Goal: Transaction & Acquisition: Book appointment/travel/reservation

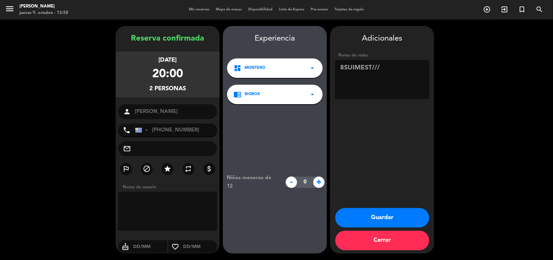
drag, startPoint x: 382, startPoint y: 68, endPoint x: 228, endPoint y: 86, distance: 155.6
click at [233, 86] on booking-confirmed "Reserva confirmada [DATE] 20:00 2 personas person [PERSON_NAME] phone [GEOGRAPH…" at bounding box center [276, 139] width 540 height 227
click at [388, 244] on button "Cerrar" at bounding box center [382, 239] width 94 height 19
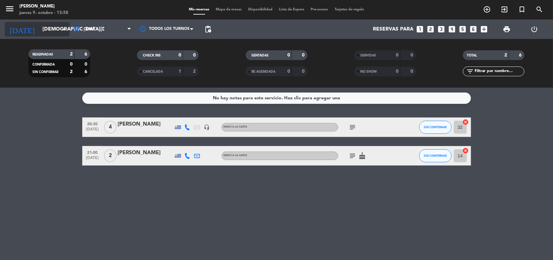
click at [60, 30] on icon "arrow_drop_down" at bounding box center [64, 29] width 8 height 8
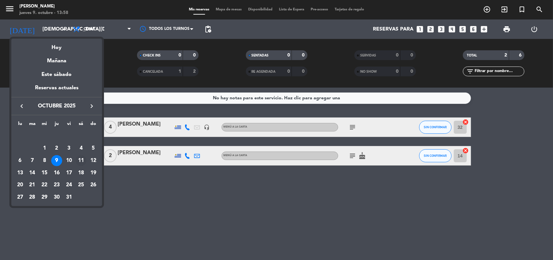
click at [81, 158] on div "11" at bounding box center [81, 160] width 11 height 11
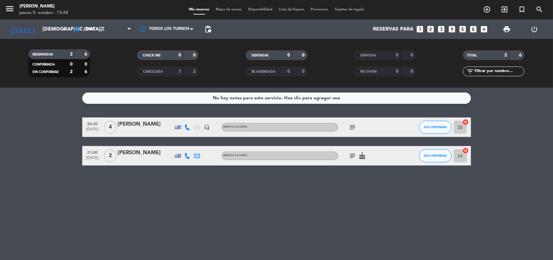
type input "[DATE]"
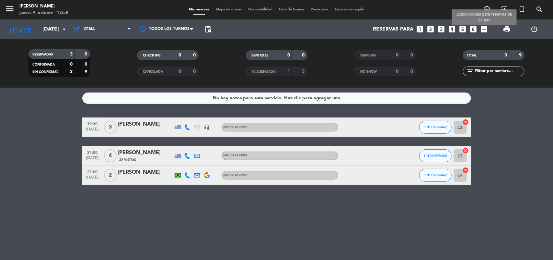
click at [485, 31] on icon "add_box" at bounding box center [484, 29] width 8 height 8
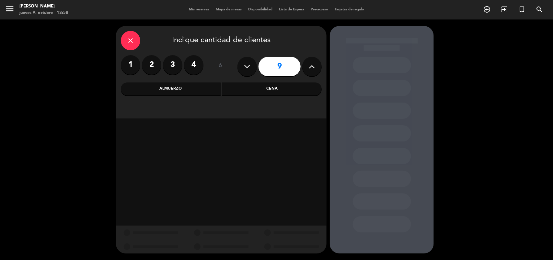
click at [285, 90] on div "Cena" at bounding box center [272, 88] width 100 height 13
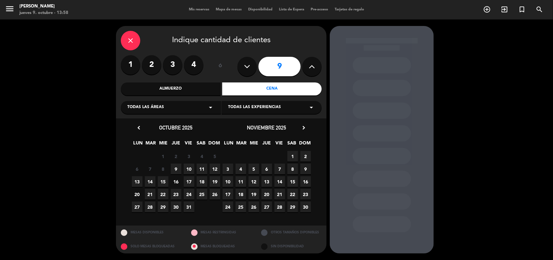
click at [203, 169] on span "11" at bounding box center [202, 168] width 11 height 11
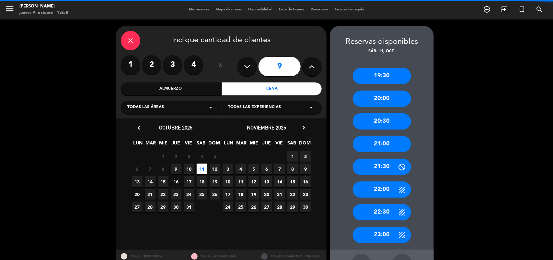
click at [390, 123] on div "20:30" at bounding box center [382, 121] width 58 height 16
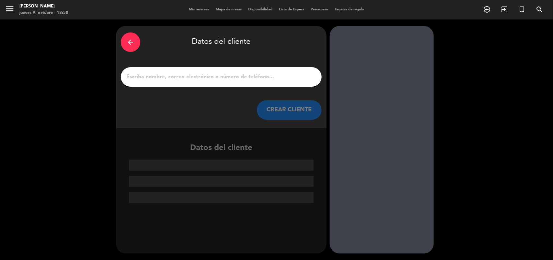
click at [182, 76] on input "1" at bounding box center [221, 76] width 191 height 9
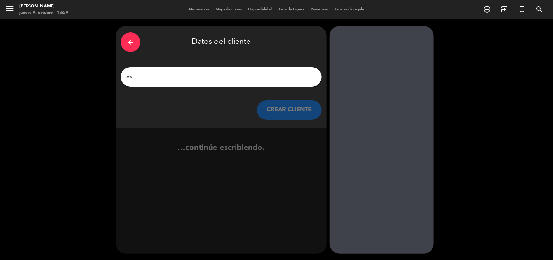
type input "e"
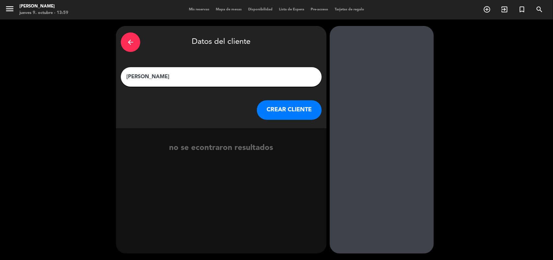
type input "[PERSON_NAME]"
click at [271, 107] on button "CREAR CLIENTE" at bounding box center [289, 109] width 65 height 19
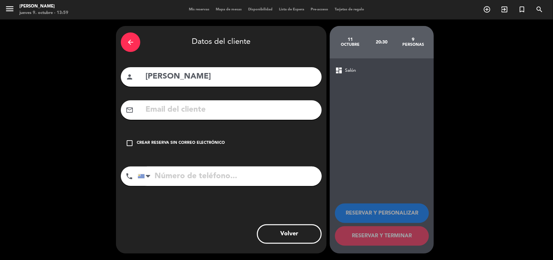
click at [128, 143] on icon "check_box_outline_blank" at bounding box center [130, 143] width 8 height 8
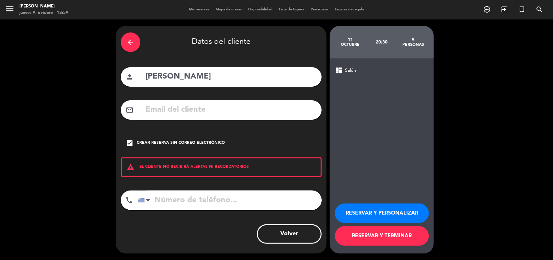
click at [171, 196] on input "tel" at bounding box center [230, 199] width 184 height 19
type input "091242148"
click at [418, 214] on button "RESERVAR Y PERSONALIZAR" at bounding box center [382, 212] width 94 height 19
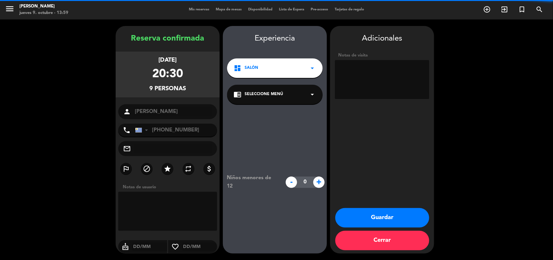
click at [314, 93] on icon "arrow_drop_down" at bounding box center [313, 94] width 8 height 8
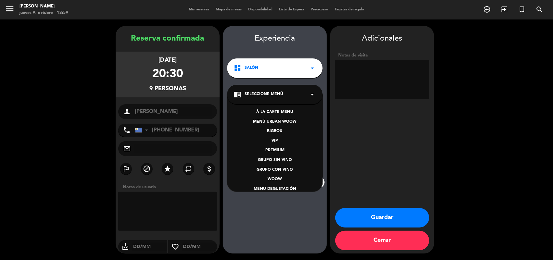
click at [314, 93] on icon "arrow_drop_down" at bounding box center [313, 94] width 8 height 8
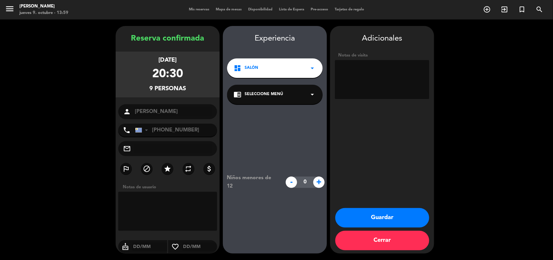
click at [312, 95] on icon "arrow_drop_down" at bounding box center [313, 94] width 8 height 8
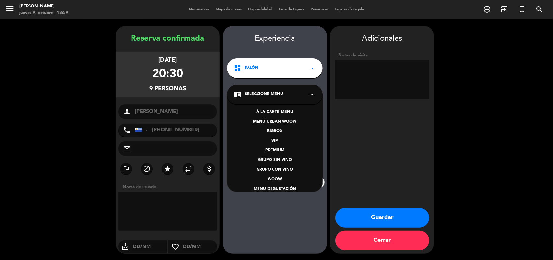
click at [290, 111] on div "À LA CARTE MENU" at bounding box center [275, 112] width 83 height 6
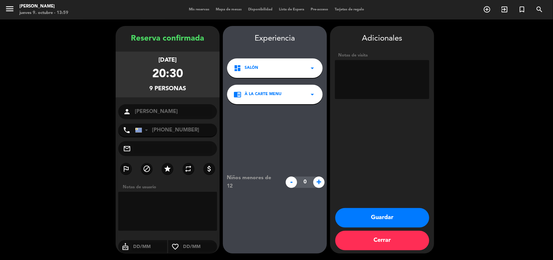
click at [362, 81] on textarea at bounding box center [382, 79] width 94 height 39
type textarea "CUMPLEAÑOS"
click at [401, 222] on button "Guardar" at bounding box center [382, 217] width 94 height 19
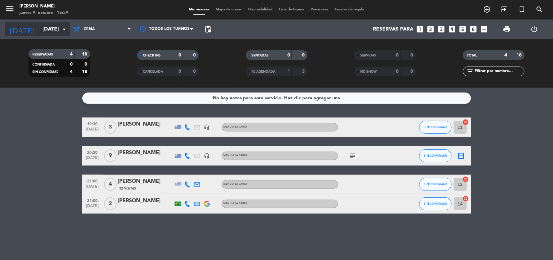
click at [59, 31] on input "[DATE]" at bounding box center [73, 29] width 68 height 13
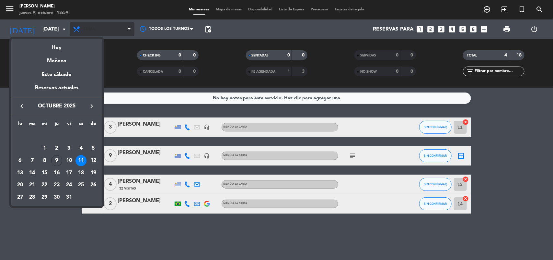
click at [87, 27] on div at bounding box center [276, 130] width 553 height 260
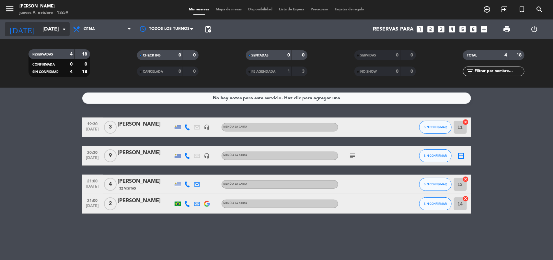
click at [62, 31] on icon "arrow_drop_down" at bounding box center [64, 29] width 8 height 8
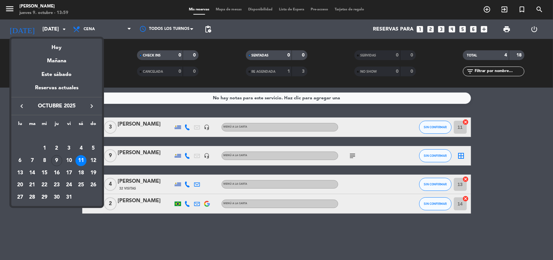
click at [59, 160] on div "9" at bounding box center [56, 160] width 11 height 11
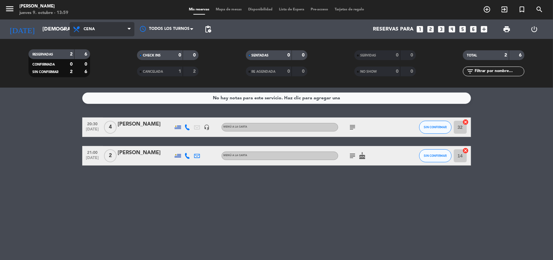
click at [114, 26] on span "Cena" at bounding box center [102, 29] width 65 height 14
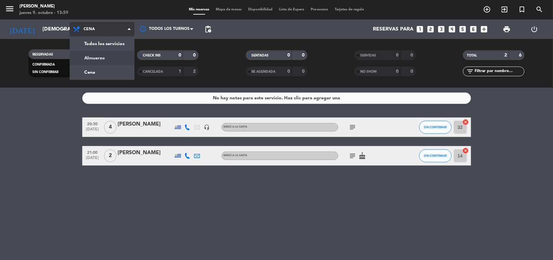
click at [110, 62] on div "menu [PERSON_NAME] [DATE] 9. octubre - 13:59 Mis reservas Mapa de mesas Disponi…" at bounding box center [276, 44] width 553 height 88
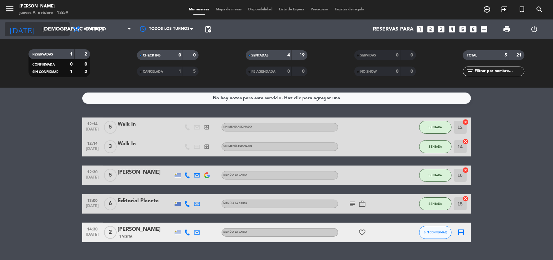
click at [49, 31] on input "[DEMOGRAPHIC_DATA][DATE]" at bounding box center [73, 29] width 68 height 13
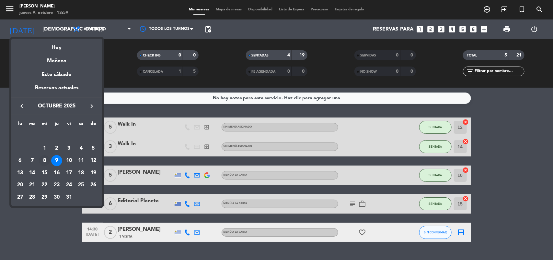
click at [45, 163] on div "8" at bounding box center [44, 160] width 11 height 11
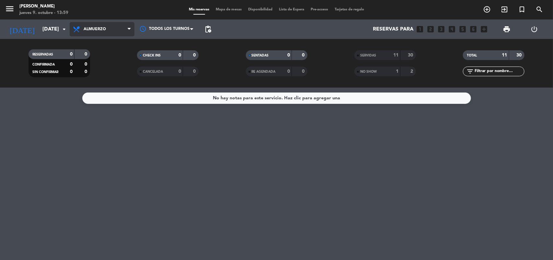
click at [114, 35] on span "Almuerzo" at bounding box center [102, 29] width 65 height 14
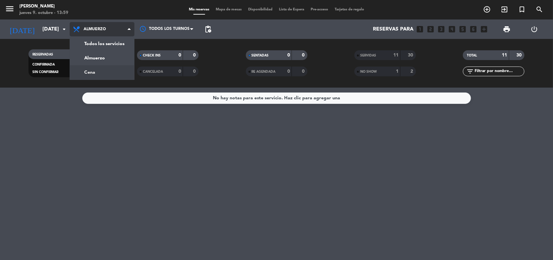
click at [106, 67] on div "menu [PERSON_NAME] [DATE] 9. octubre - 13:59 Mis reservas Mapa de mesas Disponi…" at bounding box center [276, 44] width 553 height 88
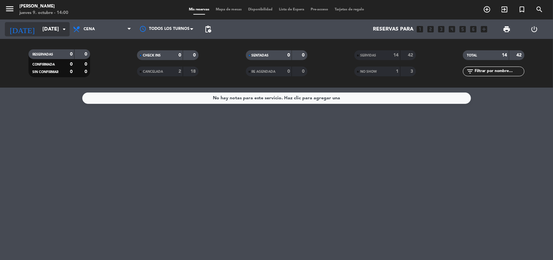
click at [65, 30] on icon "arrow_drop_down" at bounding box center [64, 29] width 8 height 8
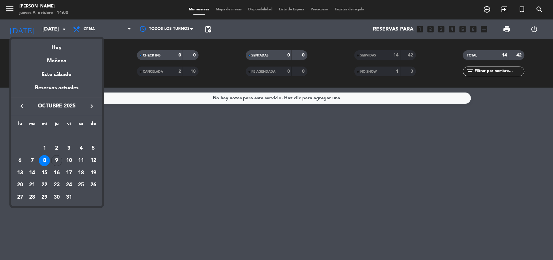
click at [57, 161] on div "9" at bounding box center [56, 160] width 11 height 11
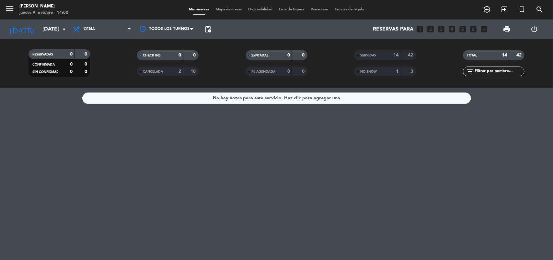
type input "[DEMOGRAPHIC_DATA][DATE]"
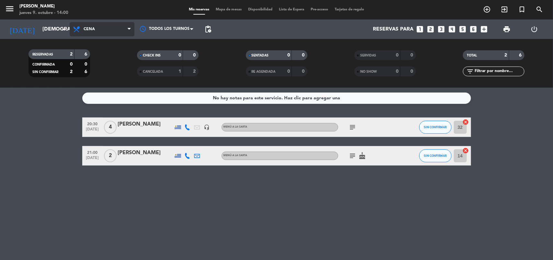
click at [106, 25] on span "Cena" at bounding box center [102, 29] width 65 height 14
click at [100, 57] on div "menu [PERSON_NAME] [DATE] 9. octubre - 14:00 Mis reservas Mapa de mesas Disponi…" at bounding box center [276, 44] width 553 height 88
